Goal: Transaction & Acquisition: Purchase product/service

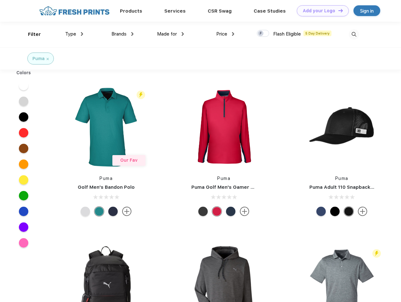
click at [321, 11] on link "Add your Logo Design Tool" at bounding box center [323, 10] width 52 height 11
click at [0, 0] on div "Design Tool" at bounding box center [0, 0] width 0 height 0
click at [338, 10] on link "Add your Logo Design Tool" at bounding box center [323, 10] width 52 height 11
click at [30, 34] on div "Filter" at bounding box center [34, 34] width 13 height 7
click at [74, 34] on span "Type" at bounding box center [70, 34] width 11 height 6
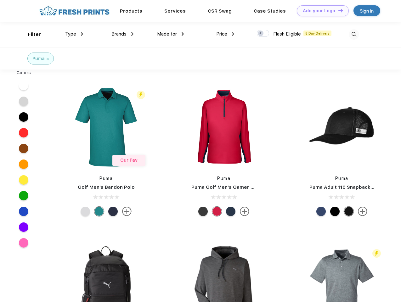
click at [122, 34] on span "Brands" at bounding box center [118, 34] width 15 height 6
click at [171, 34] on span "Made for" at bounding box center [167, 34] width 20 height 6
click at [225, 34] on span "Price" at bounding box center [221, 34] width 11 height 6
click at [263, 34] on div at bounding box center [263, 33] width 12 height 7
click at [261, 34] on input "checkbox" at bounding box center [259, 32] width 4 height 4
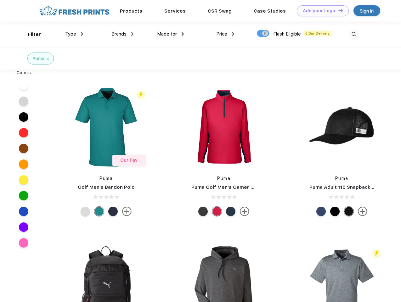
click at [354, 34] on img at bounding box center [354, 34] width 10 height 10
